Goal: Task Accomplishment & Management: Use online tool/utility

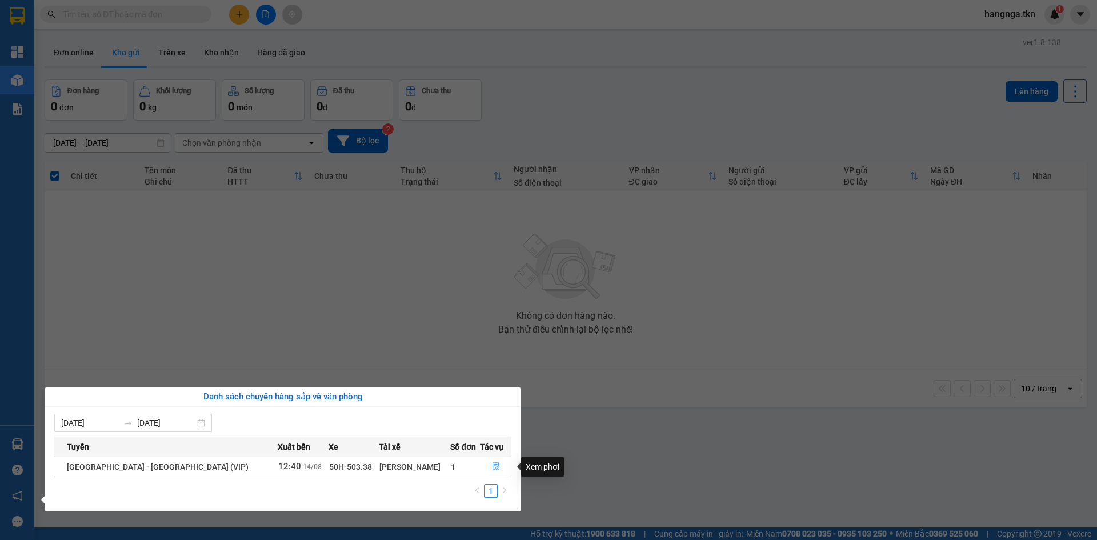
click at [492, 465] on icon "file-done" at bounding box center [496, 466] width 8 height 8
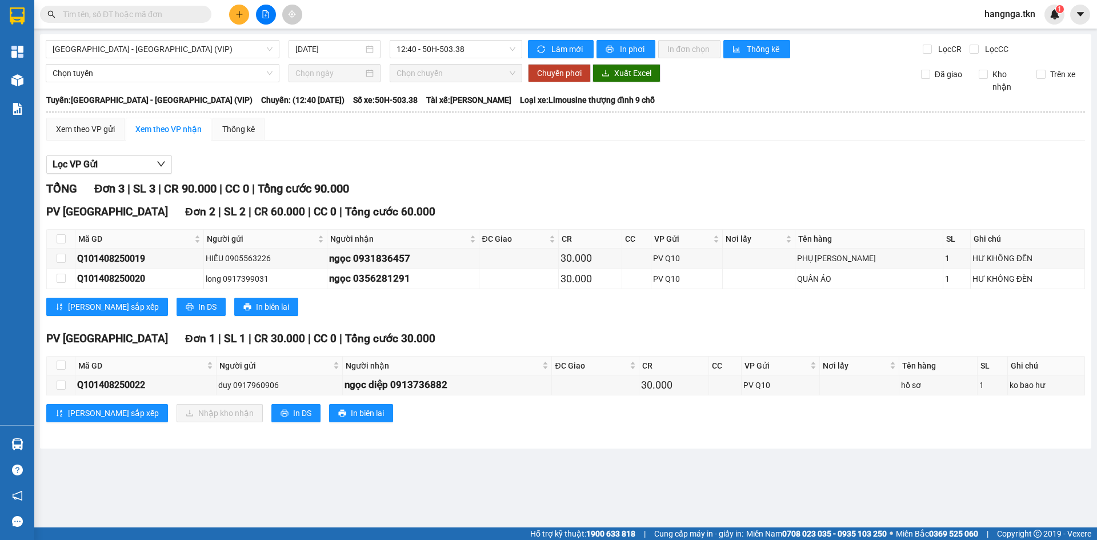
click at [66, 367] on th at bounding box center [61, 365] width 29 height 19
click at [62, 364] on input "checkbox" at bounding box center [61, 364] width 9 height 9
checkbox input "true"
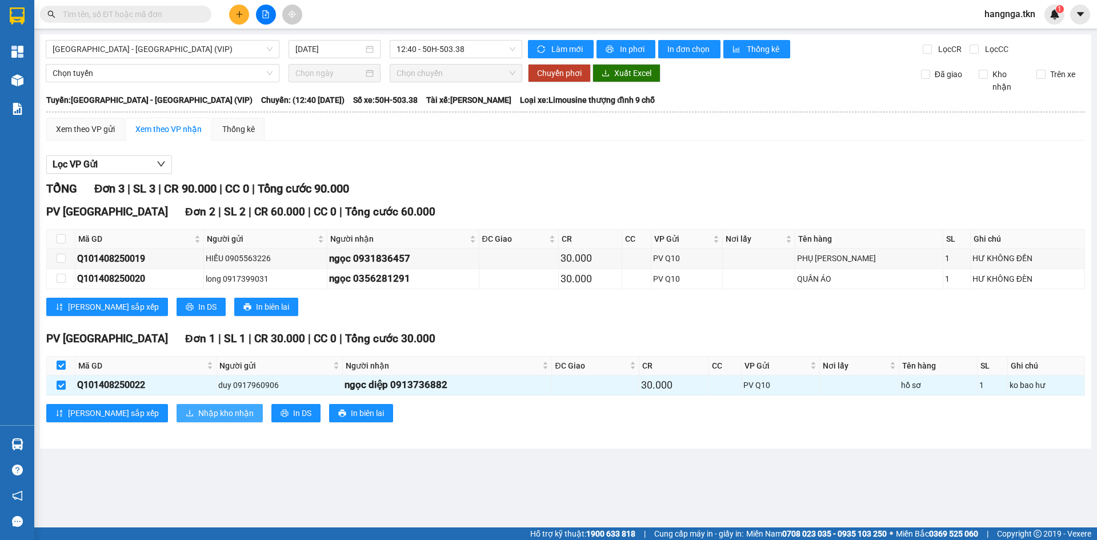
click at [198, 411] on span "Nhập kho nhận" at bounding box center [225, 413] width 55 height 13
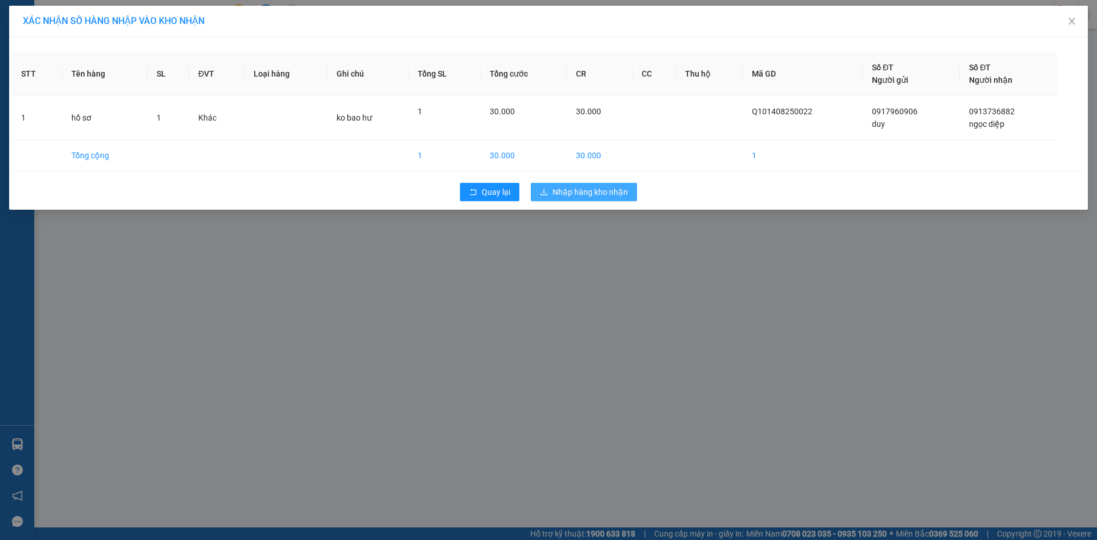
click at [575, 188] on span "Nhập hàng kho nhận" at bounding box center [589, 192] width 75 height 13
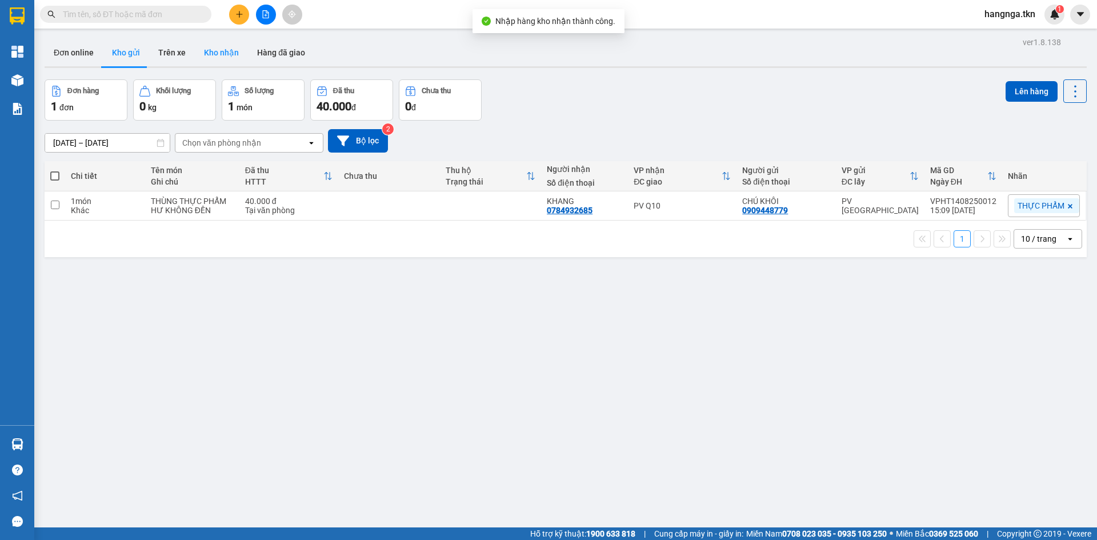
click at [222, 51] on button "Kho nhận" at bounding box center [221, 52] width 53 height 27
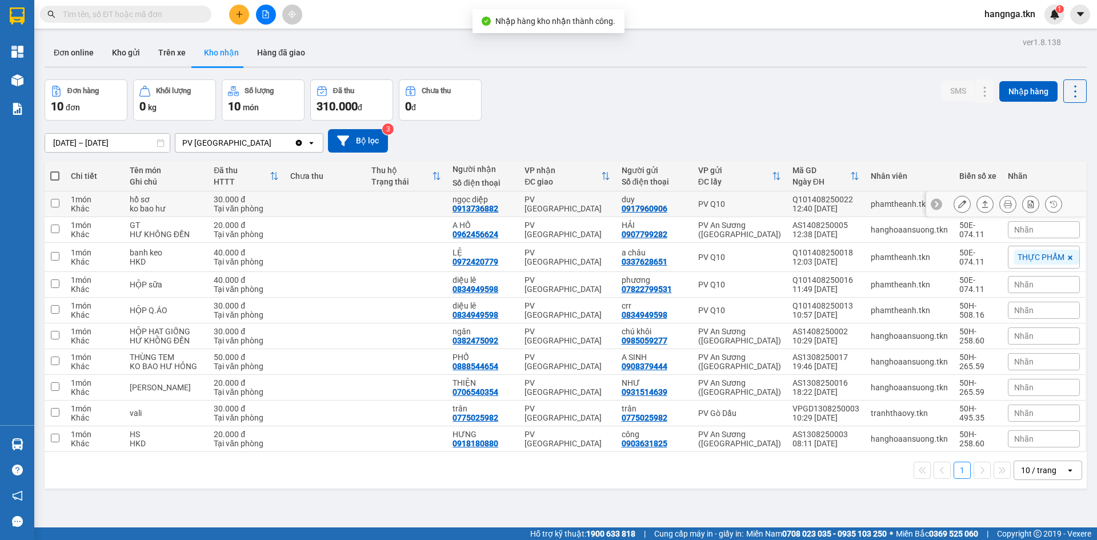
click at [194, 210] on td "hồ sơ ko bao hư" at bounding box center [166, 204] width 84 height 26
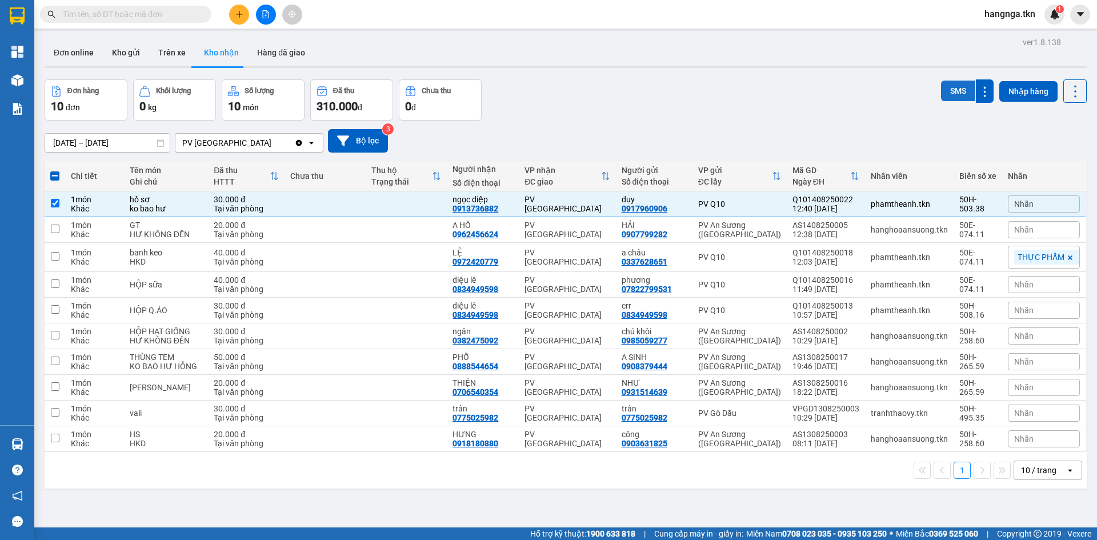
click at [951, 89] on button "SMS" at bounding box center [958, 91] width 34 height 21
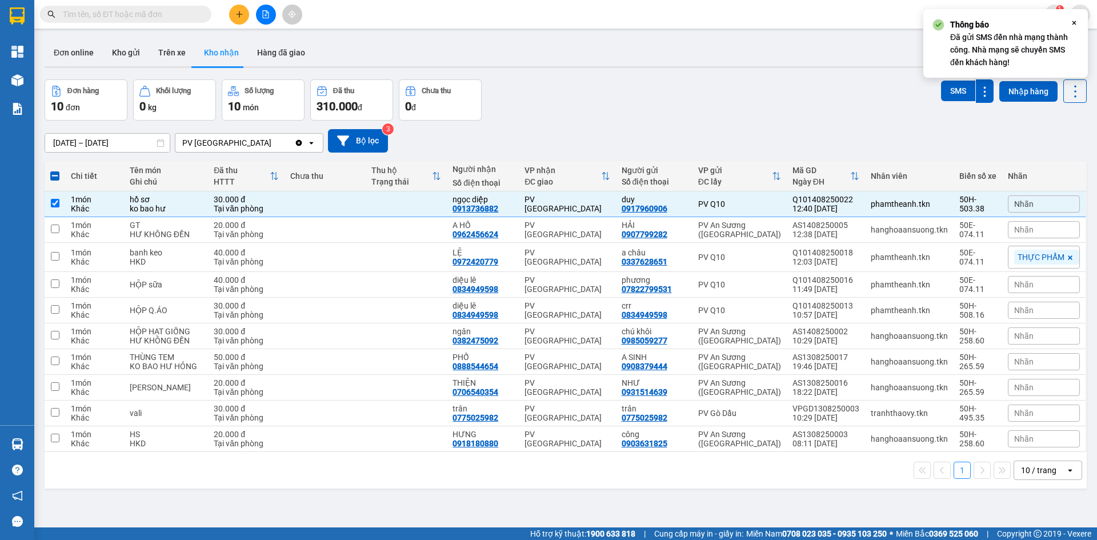
click at [667, 119] on div "Đơn hàng 10 đơn Khối lượng 0 kg Số lượng 10 món Đã thu 310.000 đ Chưa thu 0 đ S…" at bounding box center [566, 99] width 1042 height 41
click at [945, 95] on button "SMS" at bounding box center [958, 91] width 34 height 21
click at [1072, 24] on icon "Close" at bounding box center [1073, 22] width 9 height 9
click at [594, 115] on div "Đơn hàng 10 đơn Khối lượng 0 kg Số lượng 10 món Đã thu 310.000 đ Chưa thu 0 đ S…" at bounding box center [566, 99] width 1042 height 41
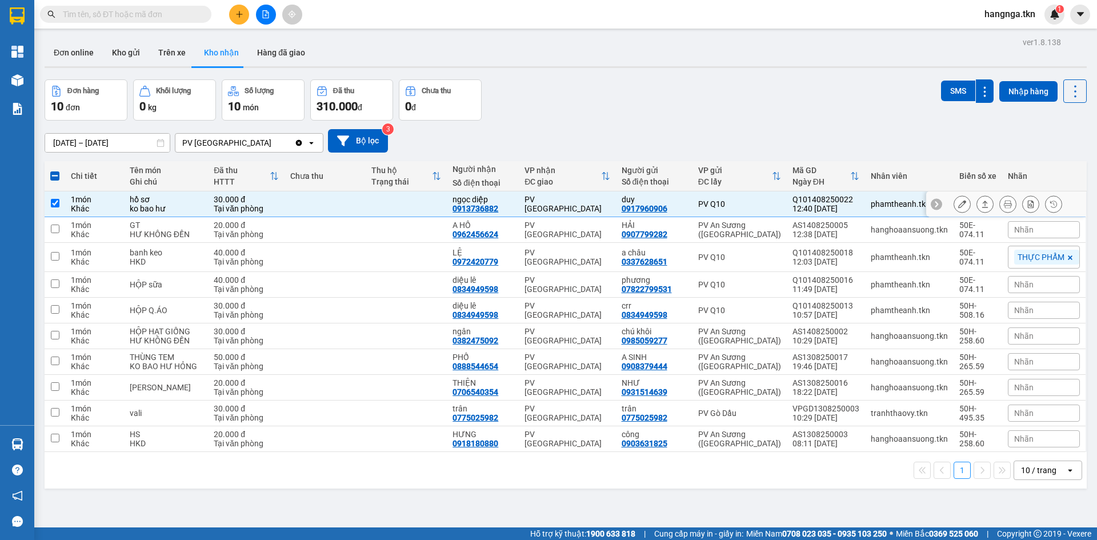
click at [262, 195] on div "30.000 đ" at bounding box center [246, 199] width 65 height 9
checkbox input "false"
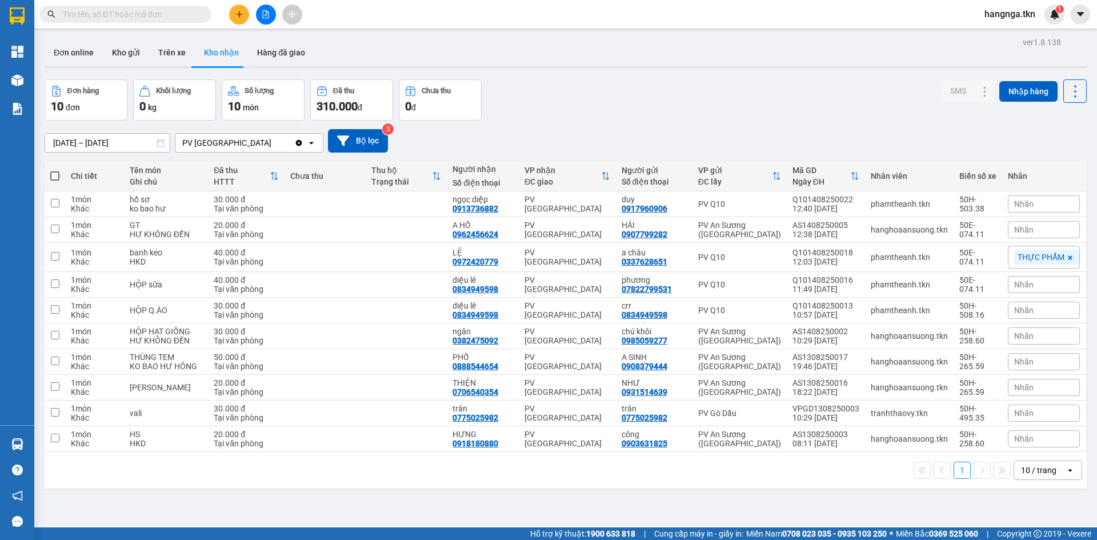
click at [696, 97] on div "Đơn hàng 10 đơn Khối lượng 0 kg Số lượng 10 món Đã thu 310.000 đ Chưa thu 0 đ S…" at bounding box center [566, 99] width 1042 height 41
click at [519, 332] on td "ngân 0382475092" at bounding box center [483, 336] width 72 height 26
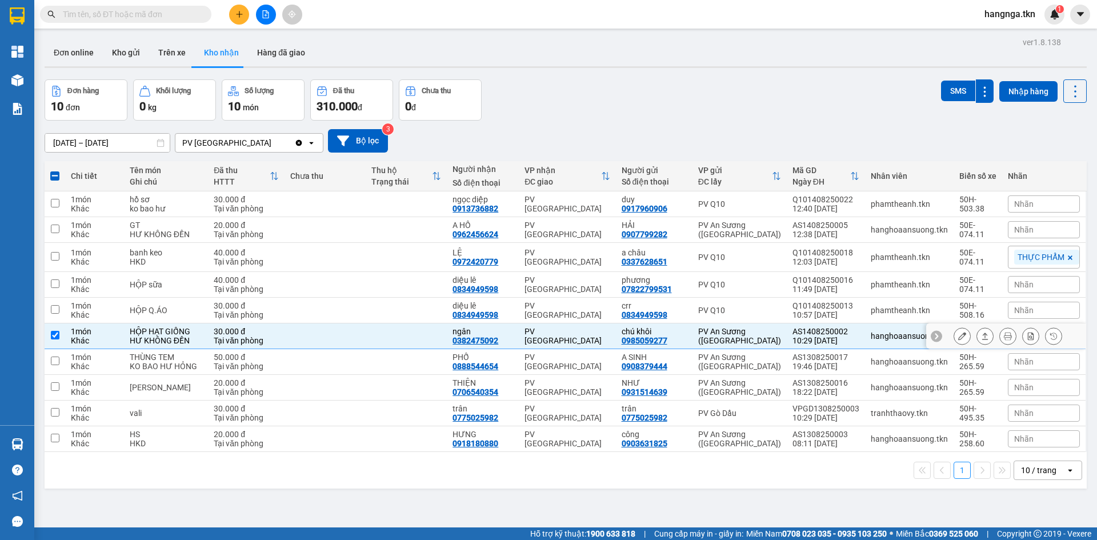
click at [519, 332] on td "ngân 0382475092" at bounding box center [483, 336] width 72 height 26
checkbox input "false"
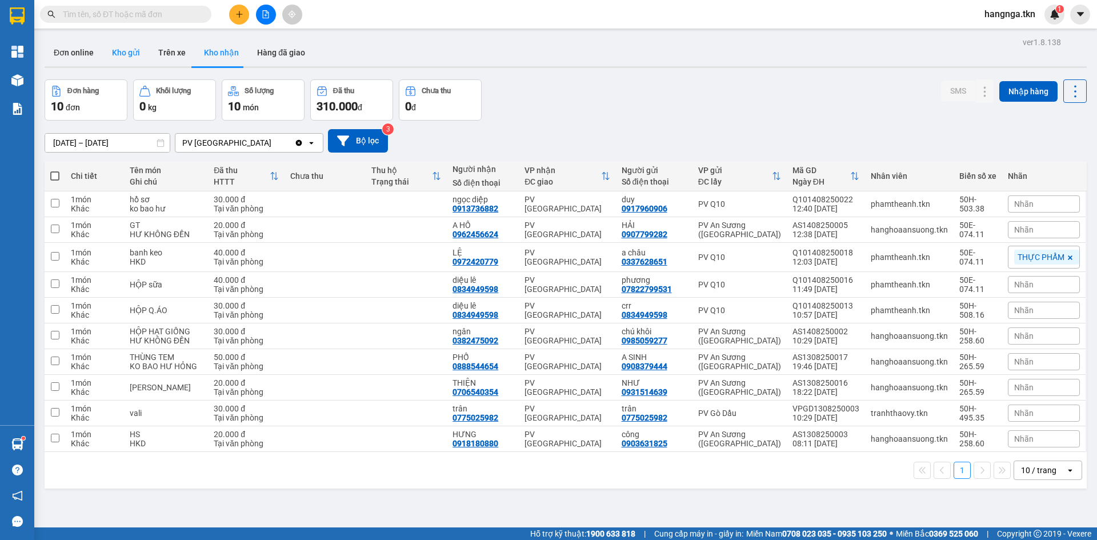
click at [131, 46] on button "Kho gửi" at bounding box center [126, 52] width 46 height 27
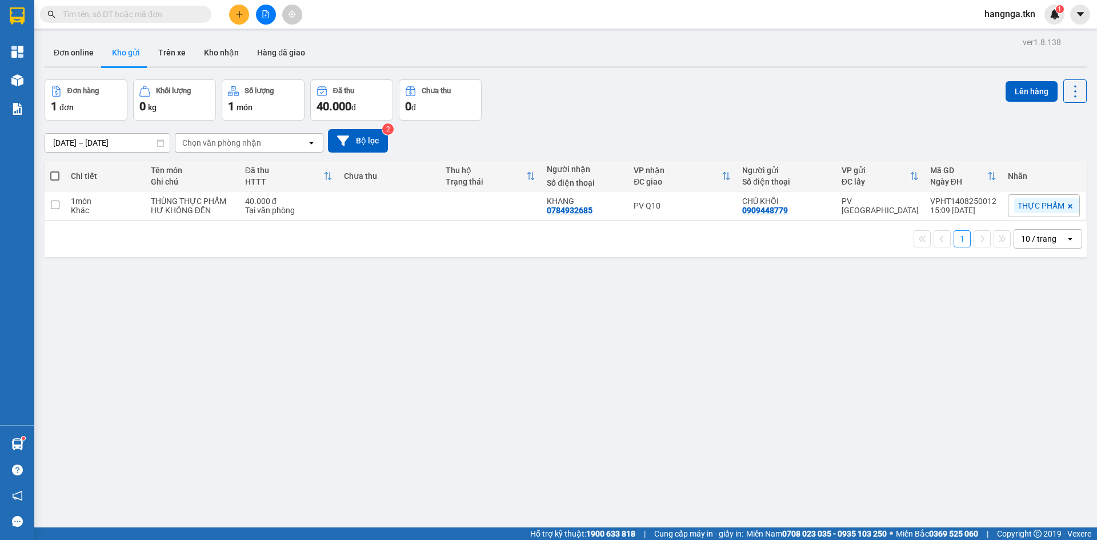
click at [230, 190] on th "Tên món Ghi chú" at bounding box center [192, 176] width 94 height 30
drag, startPoint x: 314, startPoint y: 204, endPoint x: 383, endPoint y: 201, distance: 69.8
click at [316, 204] on div "40.000 đ" at bounding box center [288, 201] width 87 height 9
checkbox input "true"
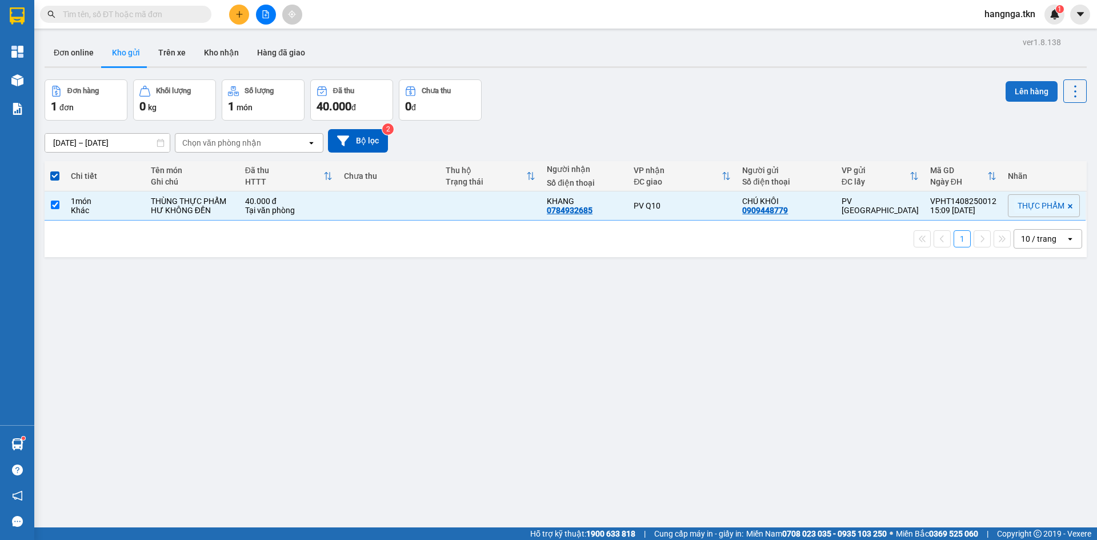
click at [1023, 90] on button "Lên hàng" at bounding box center [1031, 91] width 52 height 21
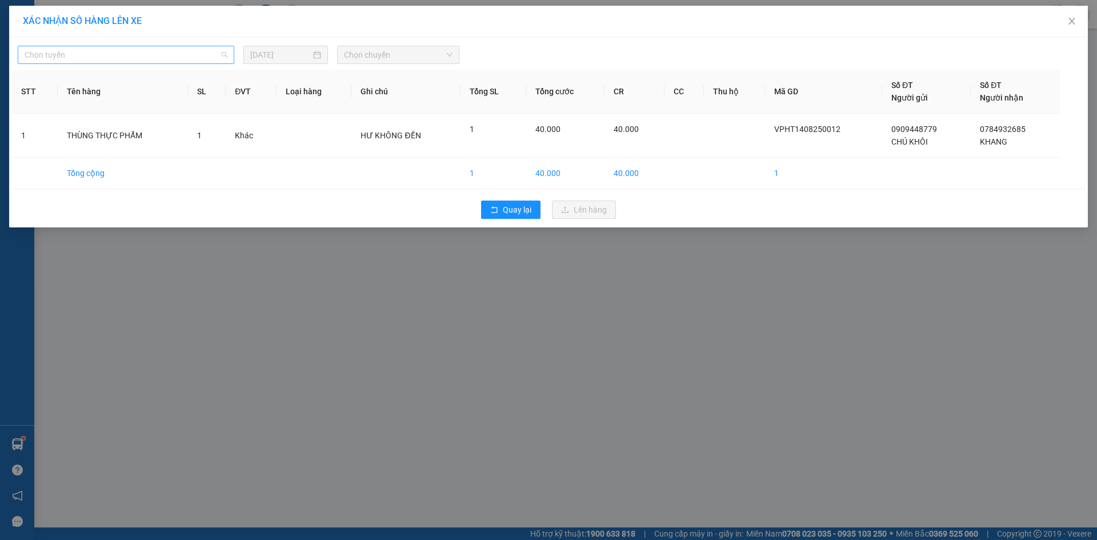
click at [186, 55] on span "Chọn tuyến" at bounding box center [126, 54] width 203 height 17
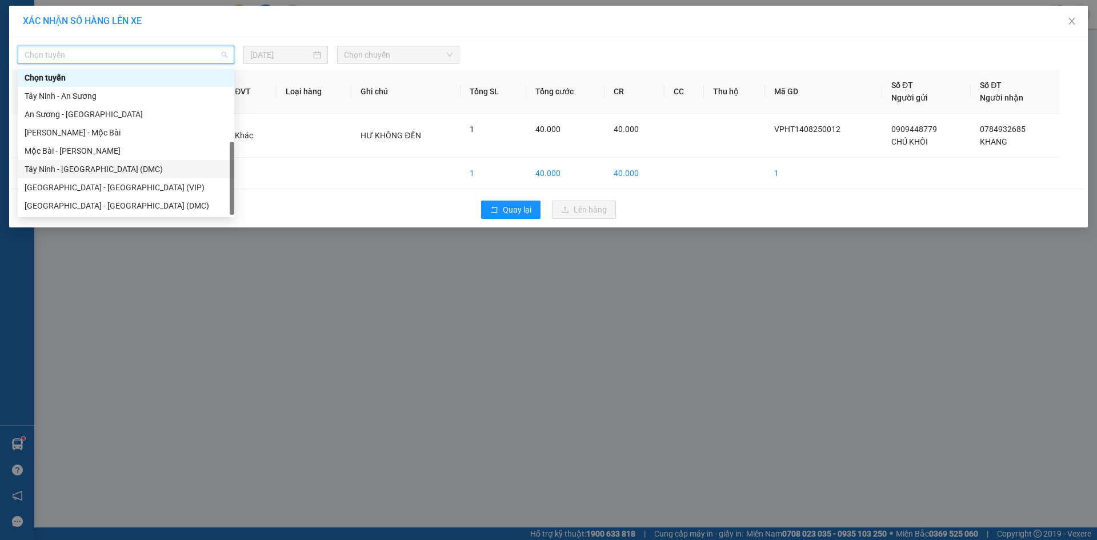
scroll to position [18, 0]
click at [122, 204] on div "Tây Ninh - [GEOGRAPHIC_DATA] (VIP)" at bounding box center [126, 205] width 203 height 13
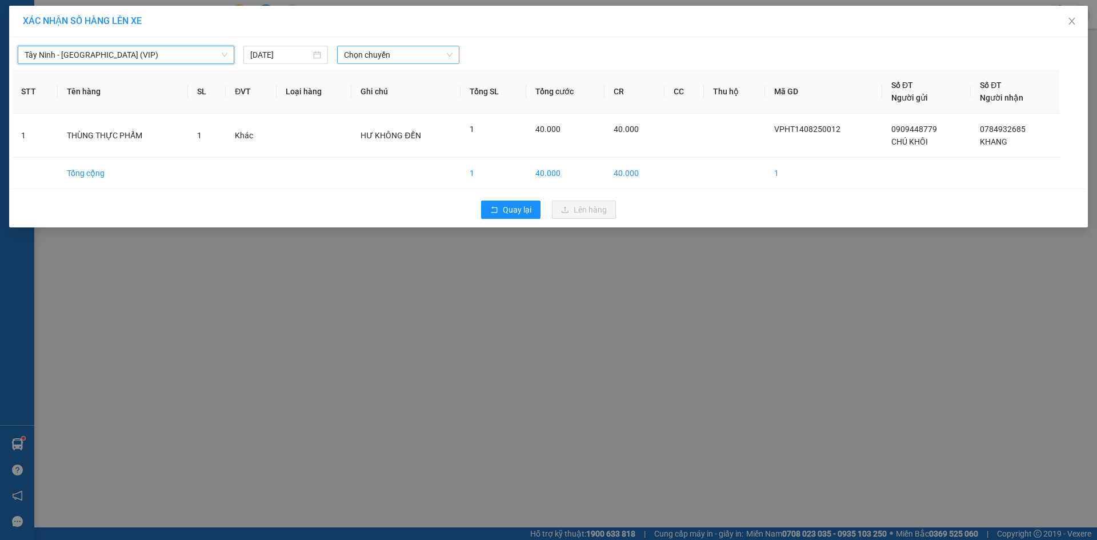
click at [398, 52] on span "Chọn chuyến" at bounding box center [398, 54] width 109 height 17
click at [399, 52] on span "Chọn chuyến" at bounding box center [398, 54] width 109 height 17
type input "0205"
click at [399, 57] on span "Chọn chuyến" at bounding box center [398, 54] width 109 height 17
type input "50816"
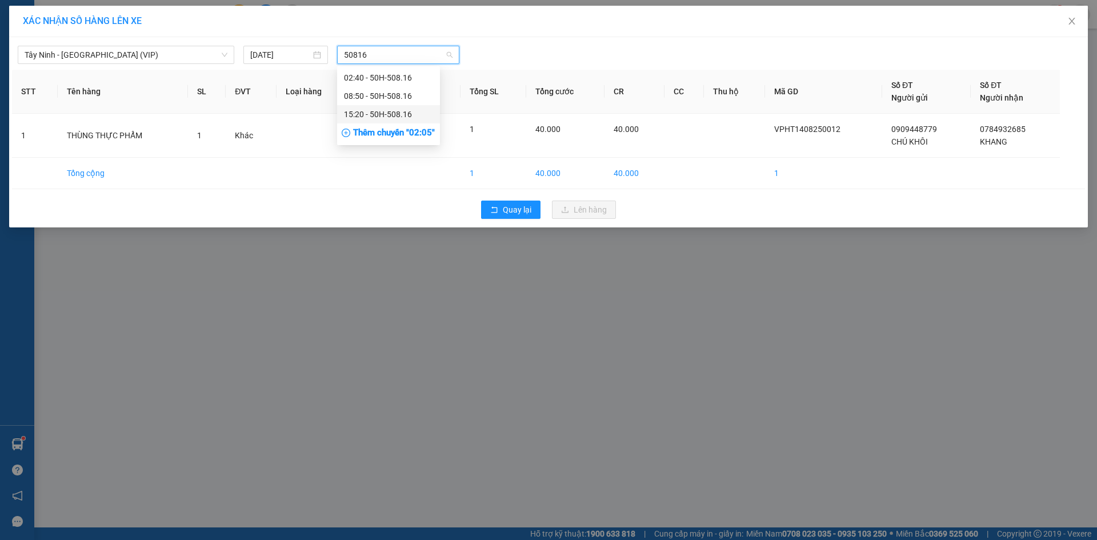
click at [392, 115] on div "15:20 - 50H-508.16" at bounding box center [388, 114] width 89 height 13
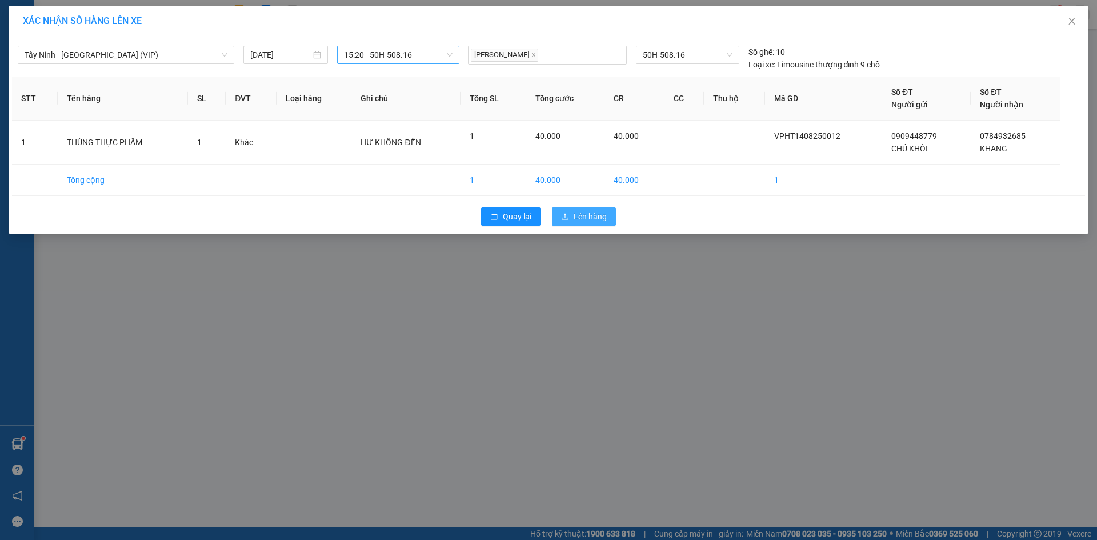
click at [584, 209] on button "Lên hàng" at bounding box center [584, 216] width 64 height 18
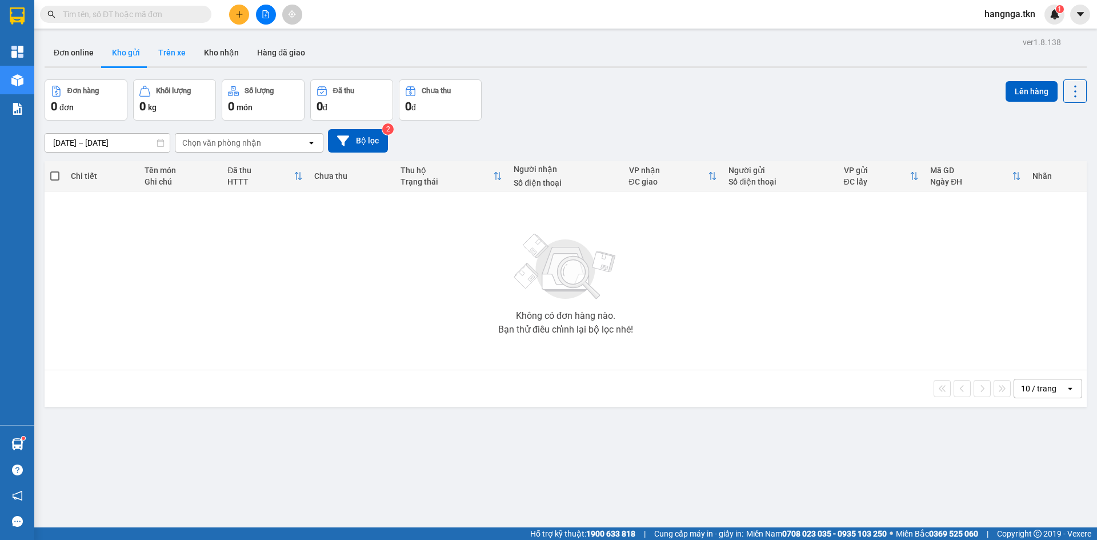
click at [181, 55] on button "Trên xe" at bounding box center [172, 52] width 46 height 27
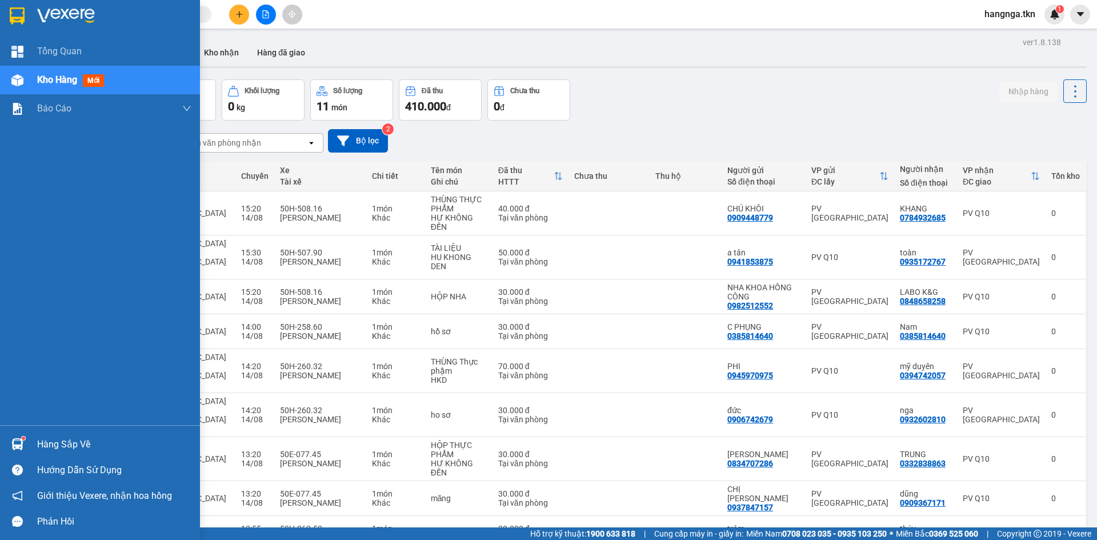
click at [16, 435] on div at bounding box center [17, 444] width 20 height 20
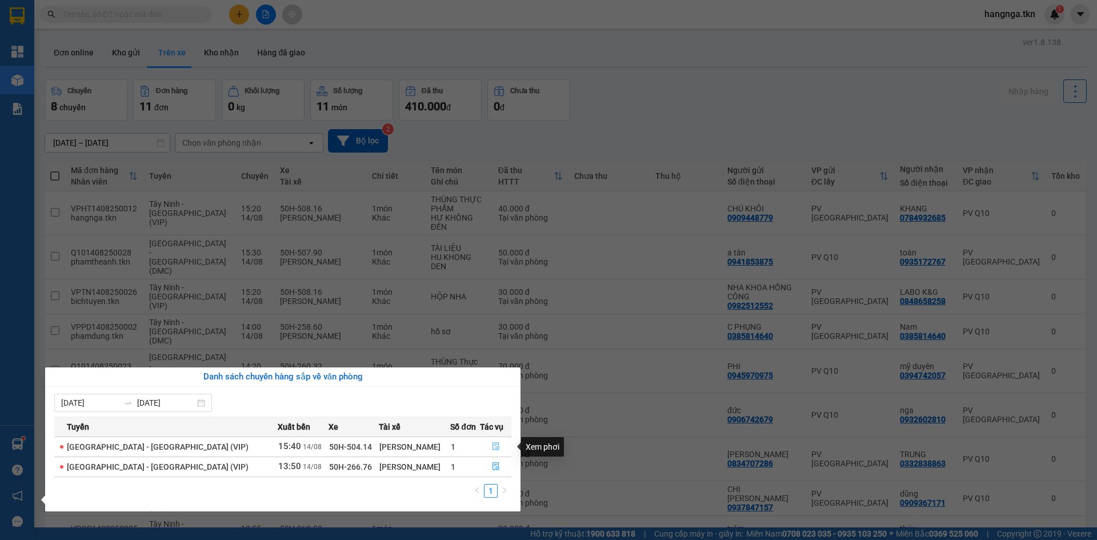
click at [500, 447] on button "button" at bounding box center [495, 447] width 30 height 18
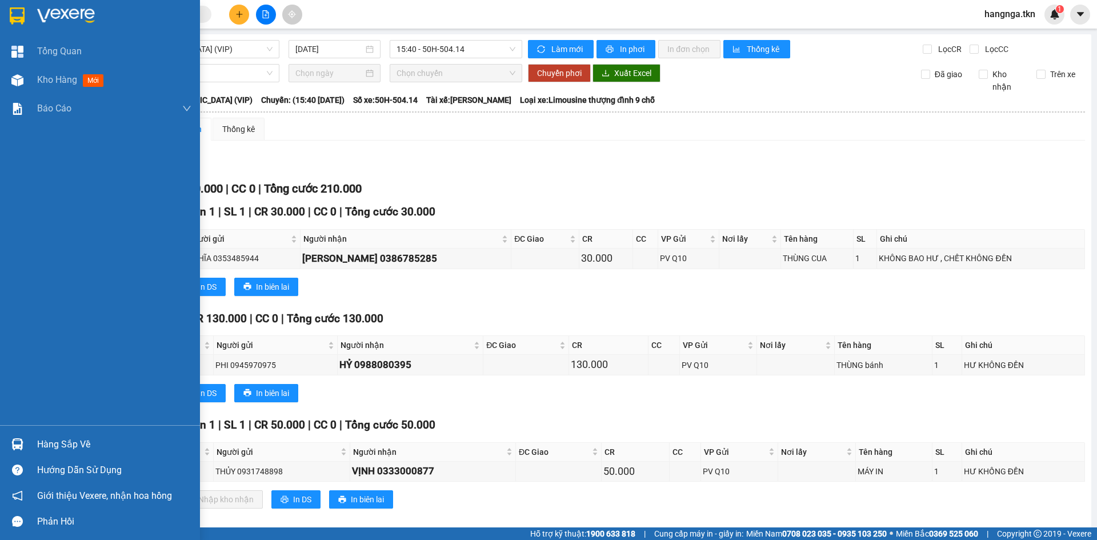
click at [48, 448] on div "Hàng sắp về" at bounding box center [114, 444] width 154 height 17
